Goal: Task Accomplishment & Management: Manage account settings

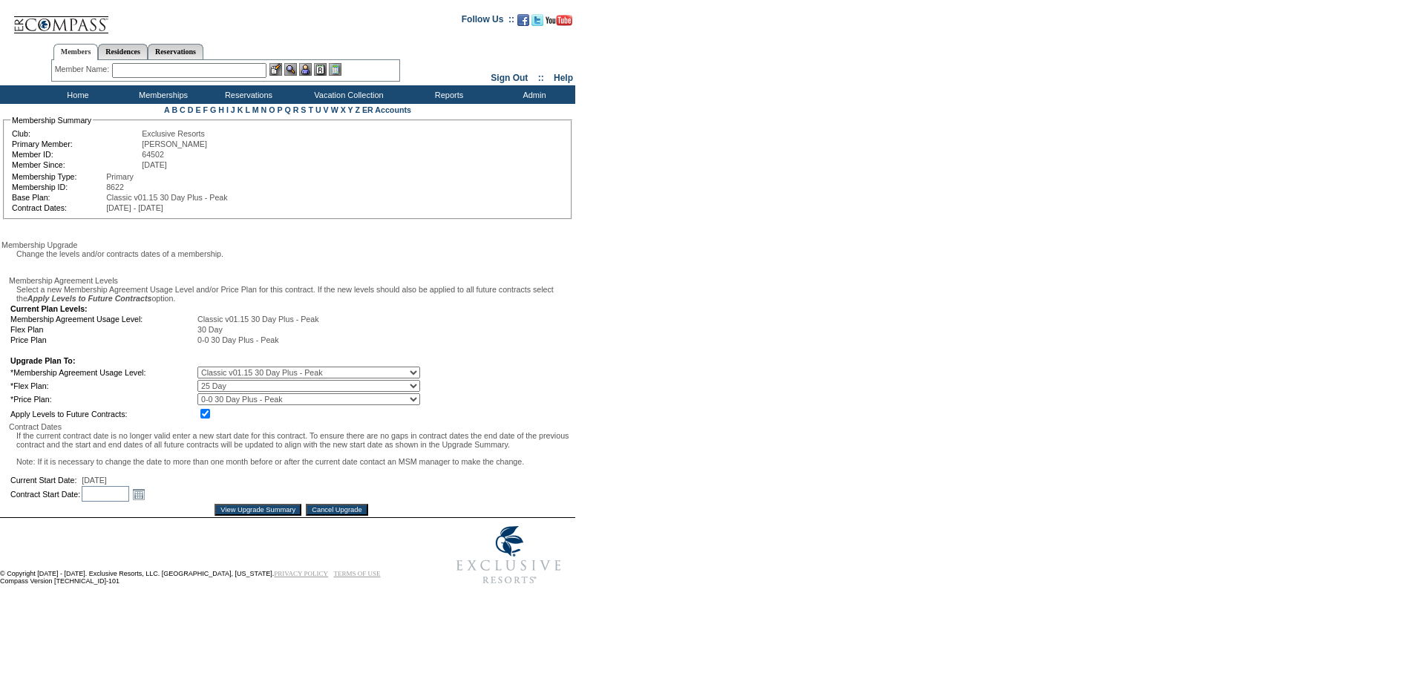
scroll to position [67, 0]
click at [344, 516] on input "Cancel Upgrade" at bounding box center [337, 510] width 62 height 12
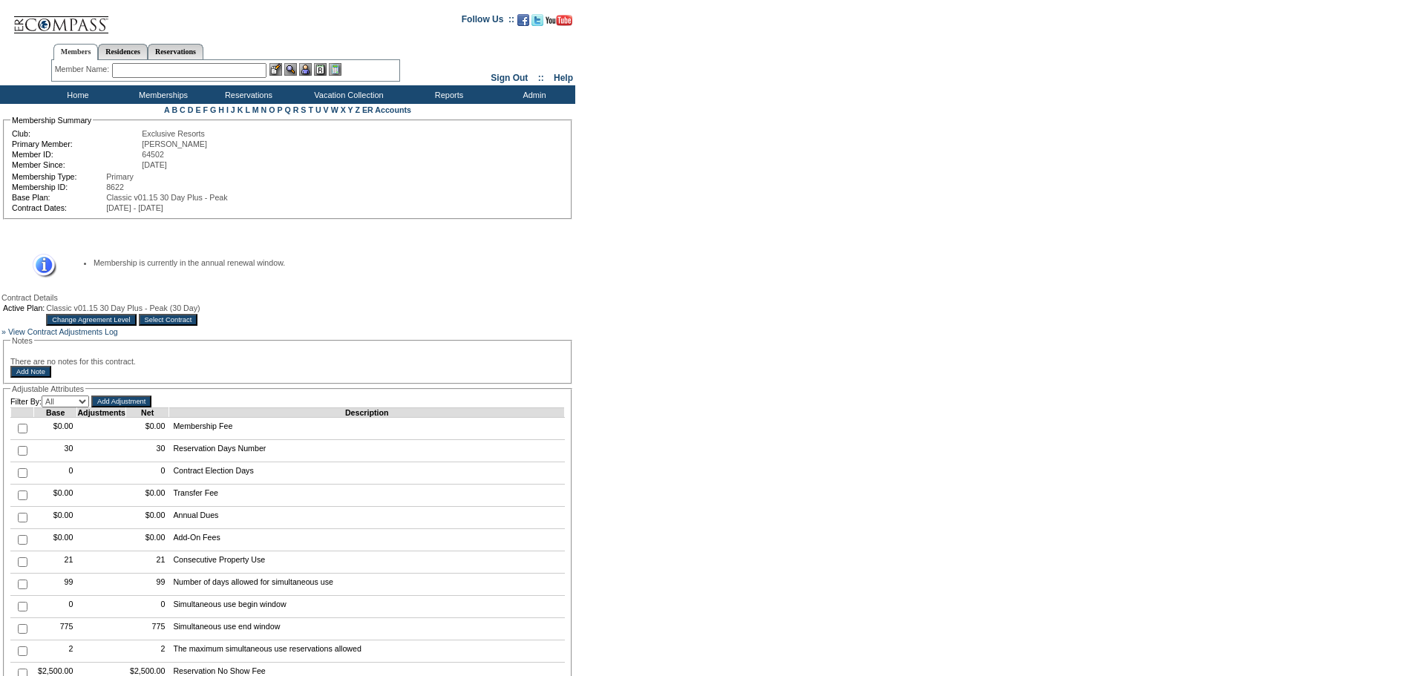
click at [136, 326] on input "Change Agreement Level" at bounding box center [91, 320] width 90 height 12
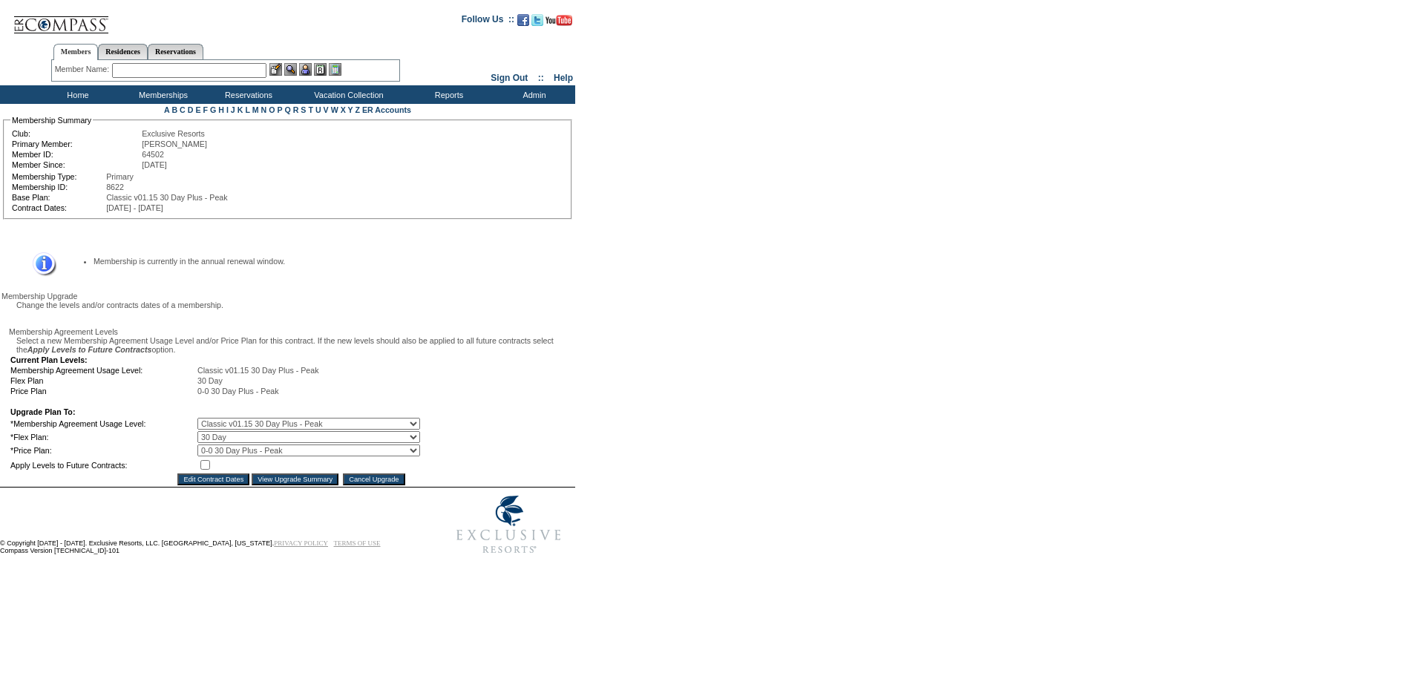
click at [319, 443] on select "0 Day 10 Day 15 Day 20 Day 25 Day 30 Day" at bounding box center [308, 437] width 223 height 12
select select "174"
click at [208, 443] on select "0 Day 10 Day 15 Day 20 Day 25 Day 30 Day" at bounding box center [308, 437] width 223 height 12
click at [210, 470] on input "checkbox" at bounding box center [205, 465] width 10 height 10
checkbox input "true"
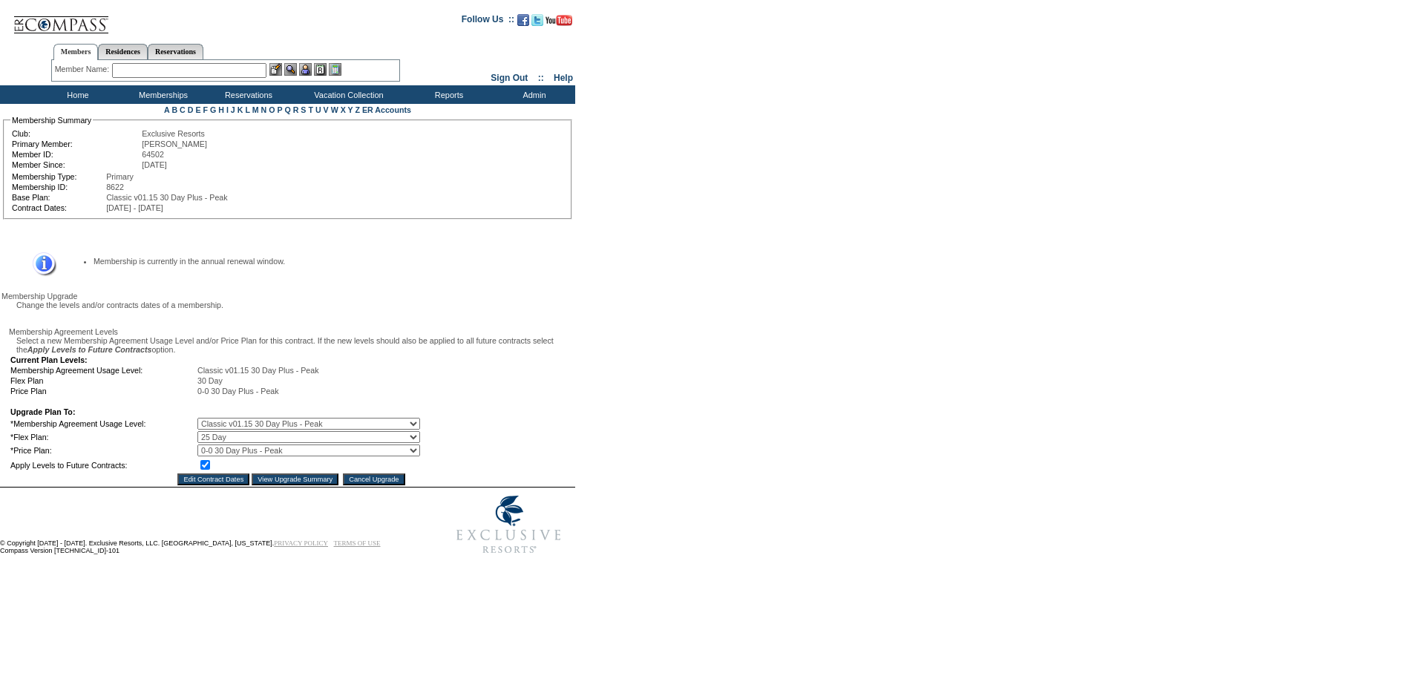
click at [272, 485] on input "View Upgrade Summary" at bounding box center [295, 479] width 87 height 12
